Goal: Check status: Check status

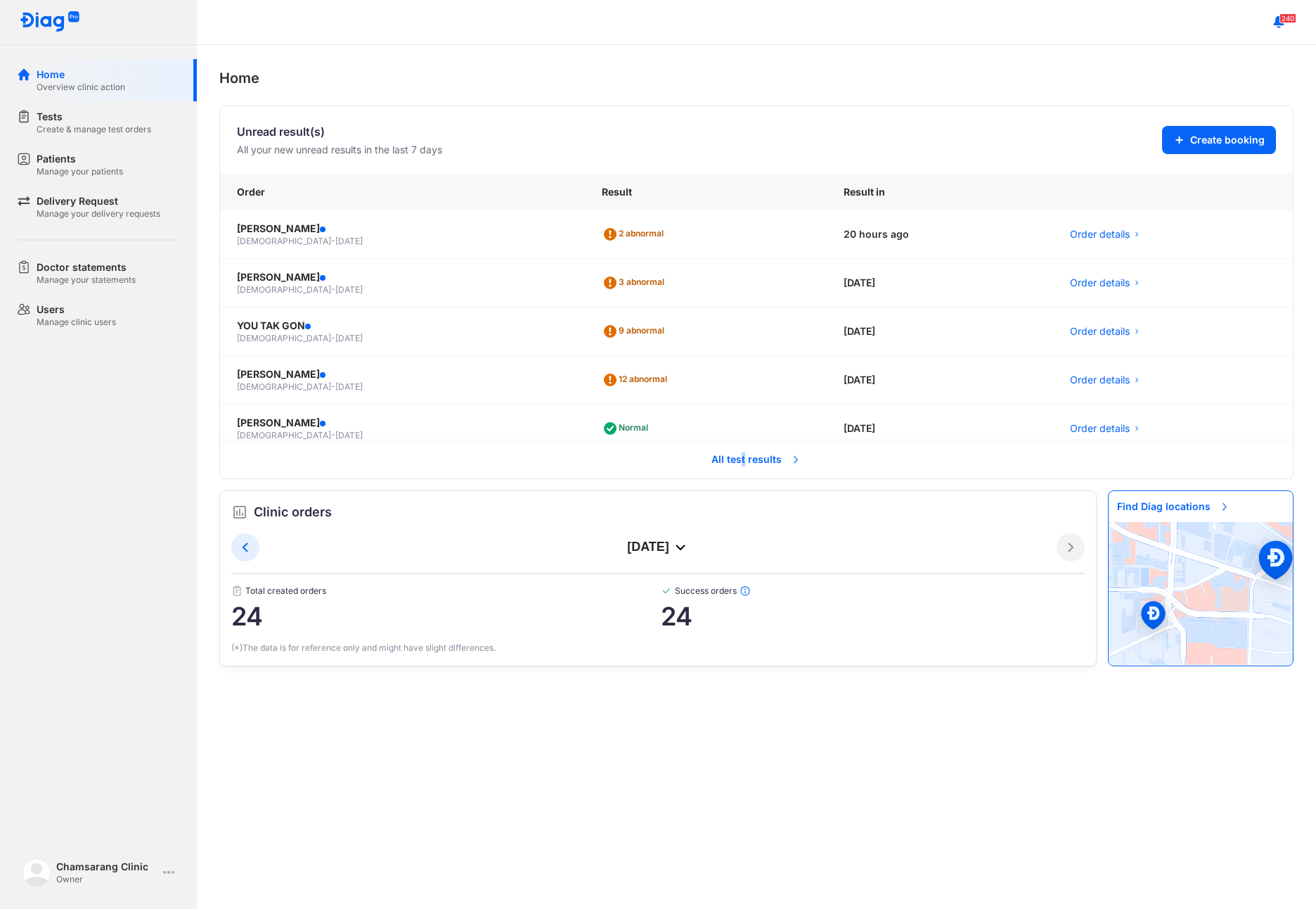
click at [744, 458] on span "All test results" at bounding box center [756, 459] width 107 height 31
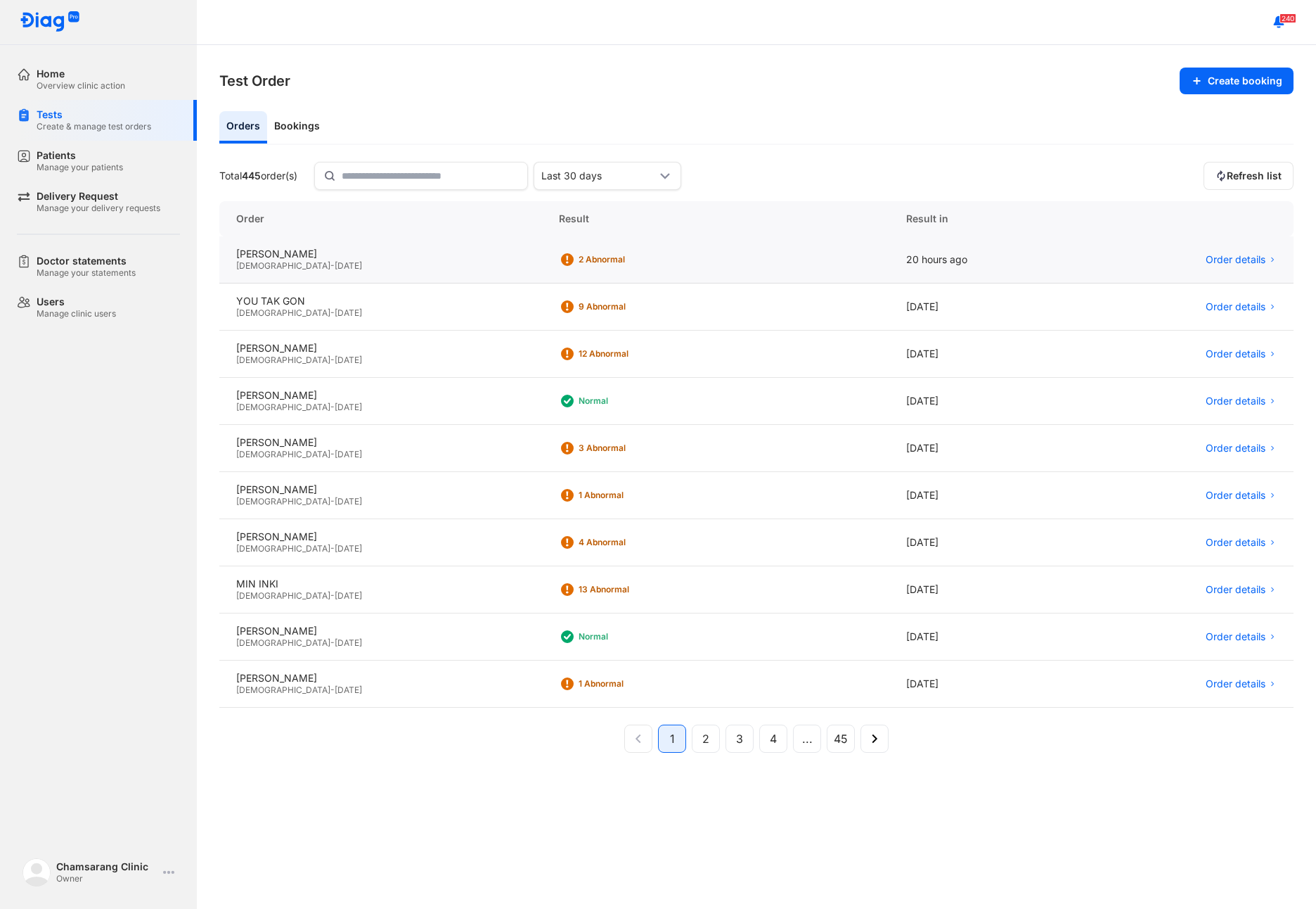
click at [341, 265] on div "Male - 02/04/1999" at bounding box center [381, 265] width 289 height 11
drag, startPoint x: 1251, startPoint y: 831, endPoint x: 1232, endPoint y: 818, distance: 23.0
click at [1251, 831] on div "Order Result Result in [PERSON_NAME] U [DEMOGRAPHIC_DATA] - [DATE] 2 Abnormal 2…" at bounding box center [756, 544] width 1074 height 685
